Goal: Information Seeking & Learning: Learn about a topic

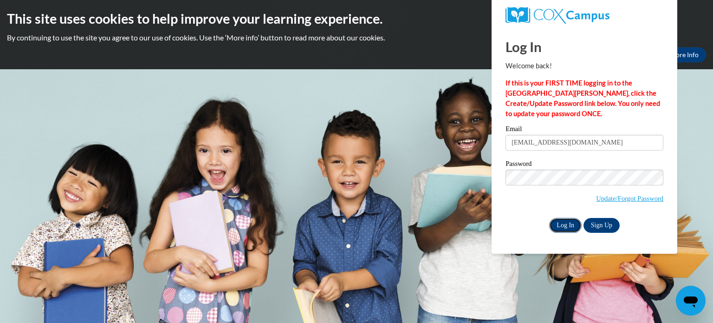
click at [573, 226] on input "Log In" at bounding box center [565, 225] width 32 height 15
click at [571, 226] on input "Log In" at bounding box center [565, 225] width 32 height 15
click at [569, 224] on input "Log In" at bounding box center [565, 225] width 32 height 15
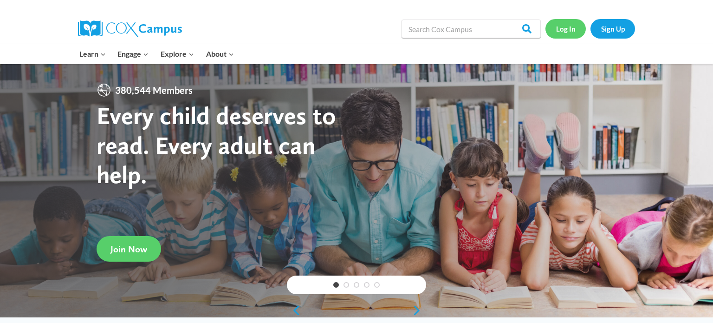
click at [569, 32] on link "Log In" at bounding box center [565, 28] width 40 height 19
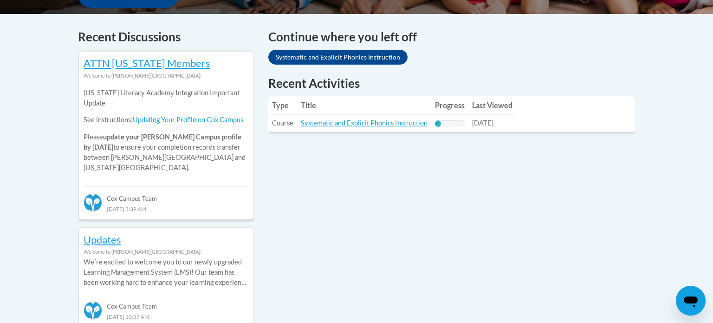
scroll to position [385, 0]
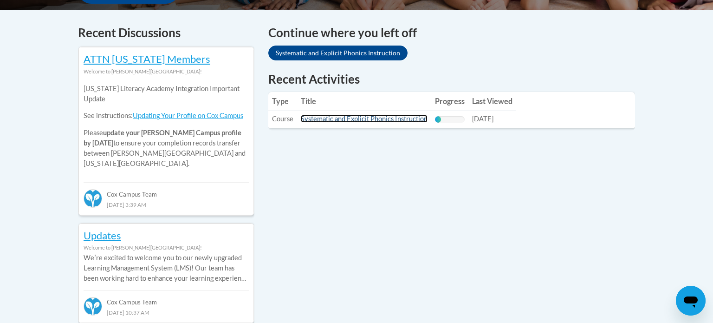
click at [375, 119] on link "Systematic and Explicit Phonics Instruction" at bounding box center [364, 119] width 127 height 8
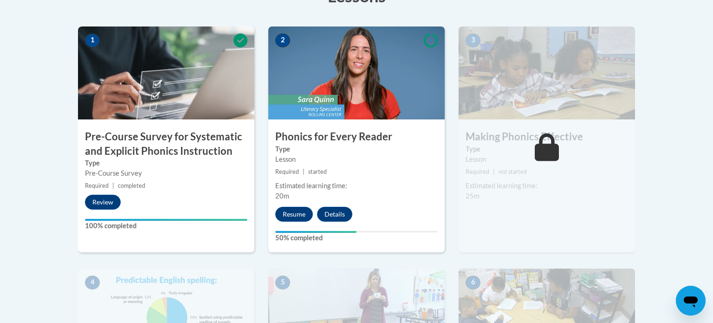
scroll to position [288, 0]
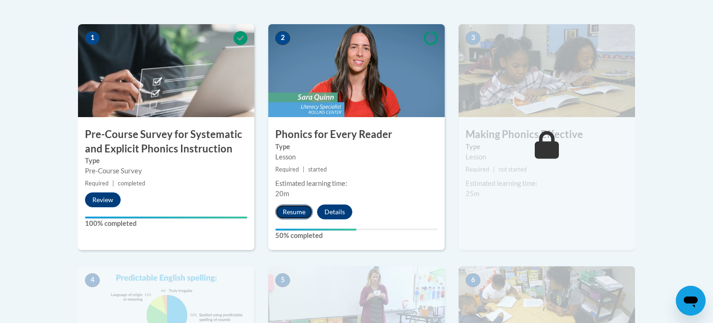
click at [301, 211] on button "Resume" at bounding box center [294, 211] width 38 height 15
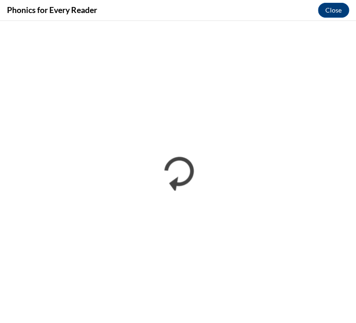
scroll to position [0, 0]
